Goal: Task Accomplishment & Management: Manage account settings

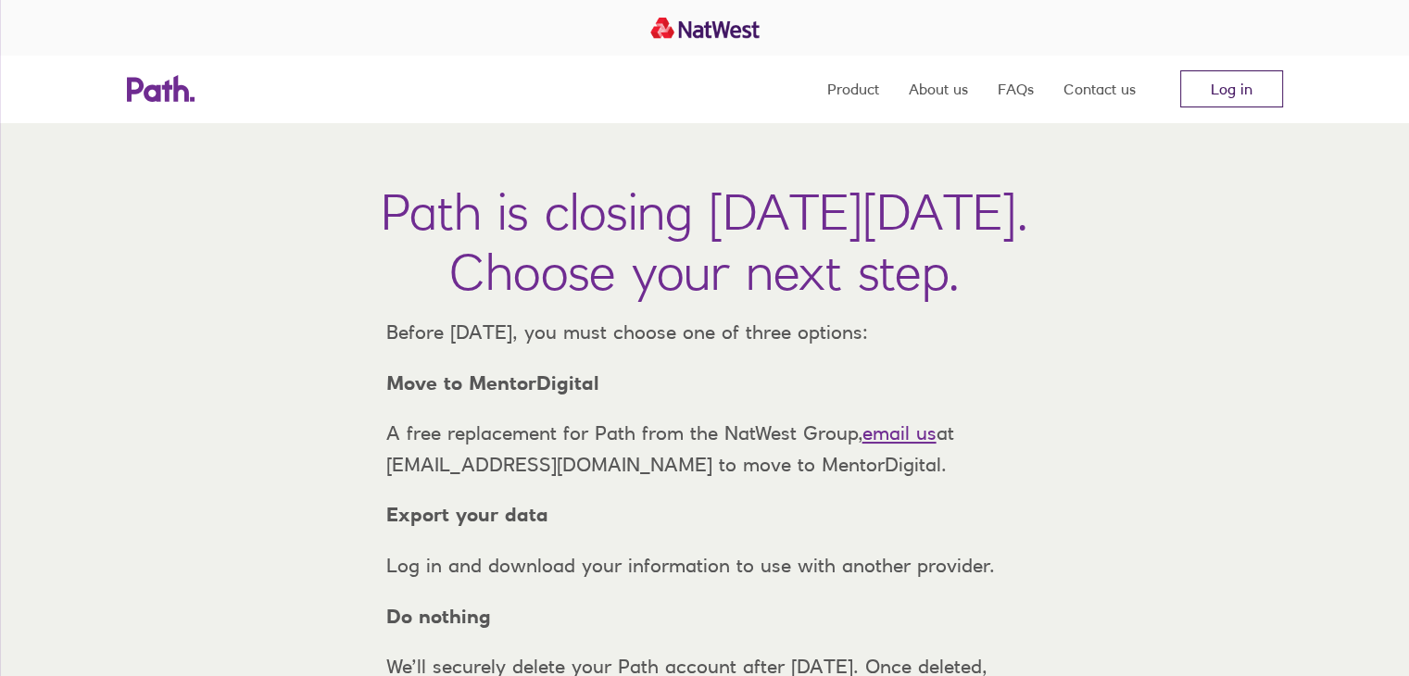
click at [1268, 94] on link "Log in" at bounding box center [1231, 88] width 103 height 37
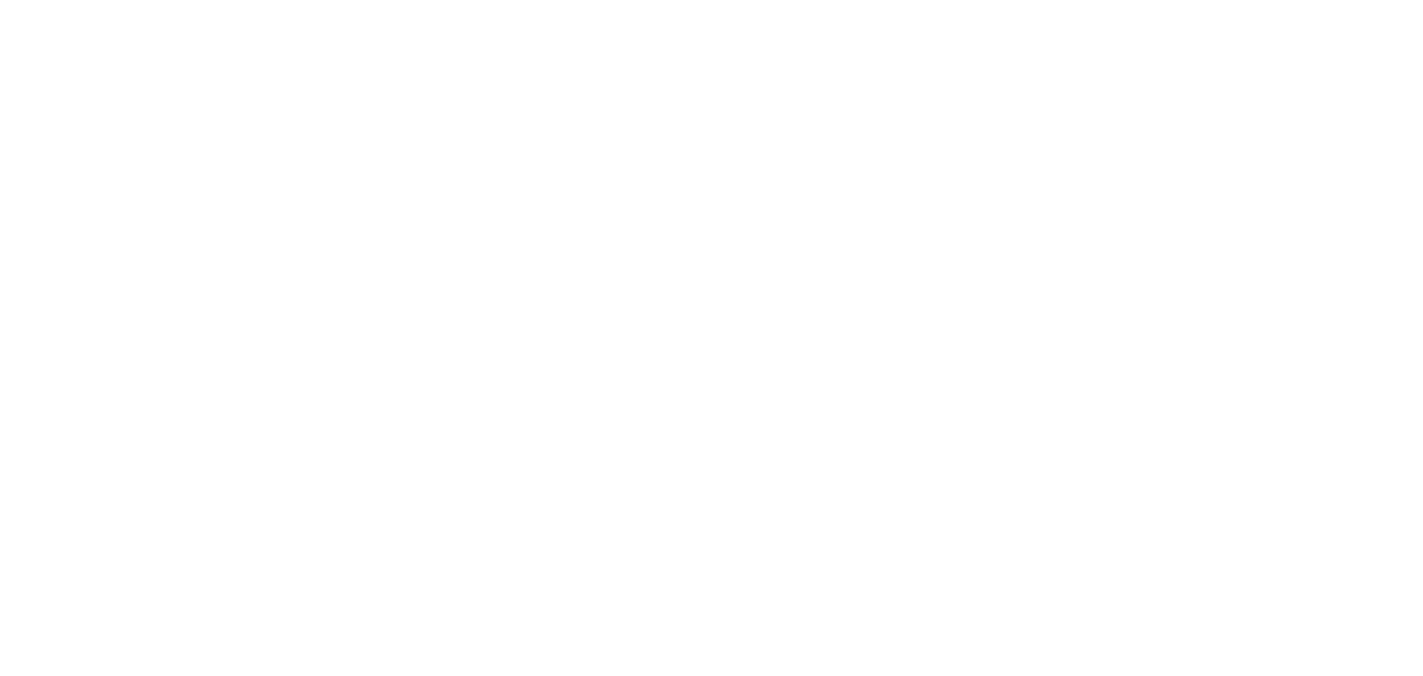
click at [754, 76] on div at bounding box center [711, 338] width 1423 height 676
